Goal: Task Accomplishment & Management: Manage account settings

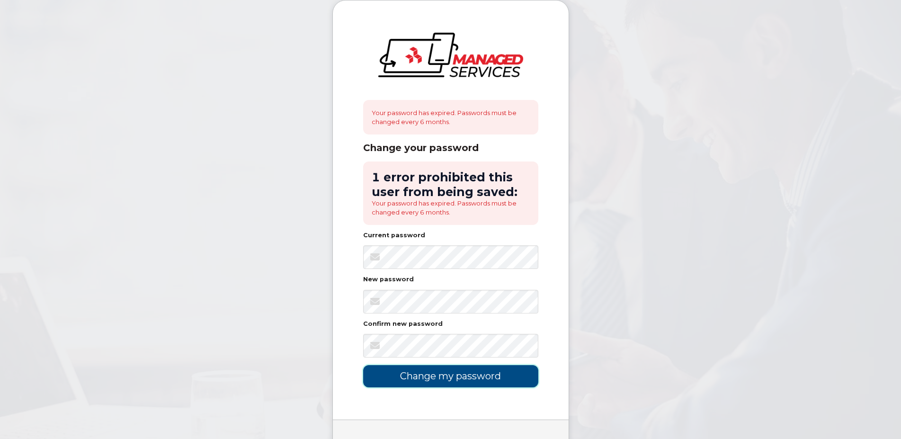
click at [454, 378] on input "Change my password" at bounding box center [450, 376] width 175 height 22
